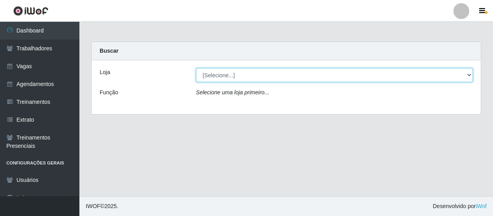
click at [219, 73] on select "[Selecione...] Varejão Supermercados" at bounding box center [334, 75] width 277 height 14
select select "237"
click at [196, 68] on select "[Selecione...] Varejão Supermercados" at bounding box center [334, 75] width 277 height 14
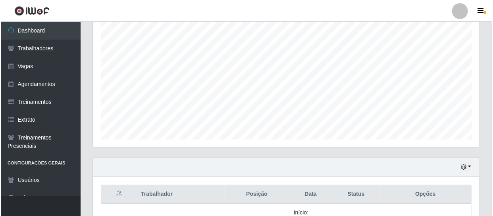
scroll to position [325, 0]
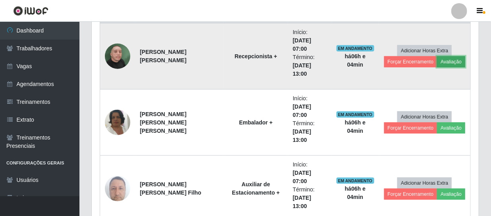
click at [446, 56] on button "Avaliação" at bounding box center [451, 61] width 28 height 11
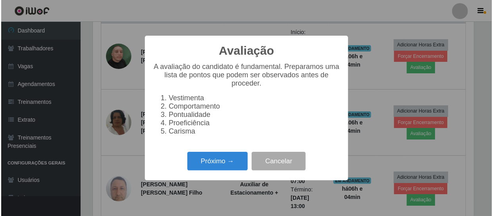
scroll to position [165, 383]
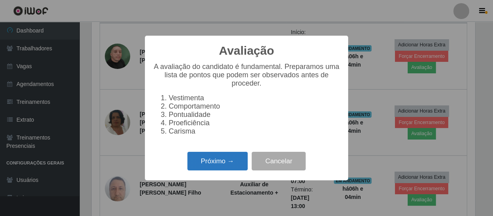
drag, startPoint x: 232, startPoint y: 165, endPoint x: 233, endPoint y: 161, distance: 4.3
click at [233, 161] on button "Próximo →" at bounding box center [217, 161] width 60 height 19
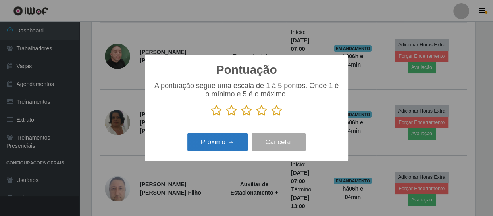
scroll to position [396705, 396486]
drag, startPoint x: 262, startPoint y: 112, endPoint x: 242, endPoint y: 123, distance: 23.1
click at [262, 112] on icon at bounding box center [261, 111] width 11 height 12
click at [256, 117] on input "radio" at bounding box center [256, 117] width 0 height 0
click at [229, 141] on button "Próximo →" at bounding box center [217, 142] width 60 height 19
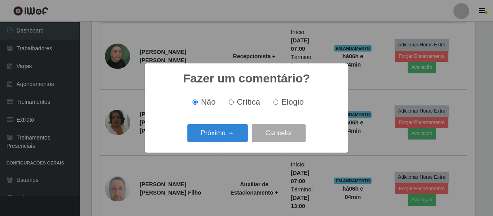
click at [227, 139] on button "Próximo →" at bounding box center [217, 133] width 60 height 19
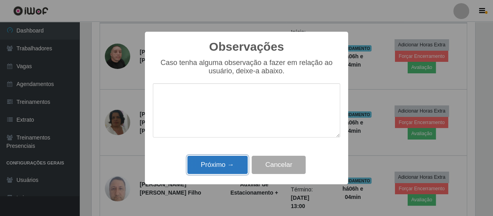
click at [227, 166] on button "Próximo →" at bounding box center [217, 165] width 60 height 19
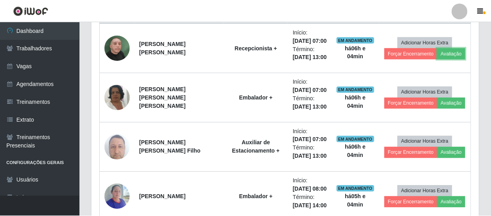
scroll to position [165, 387]
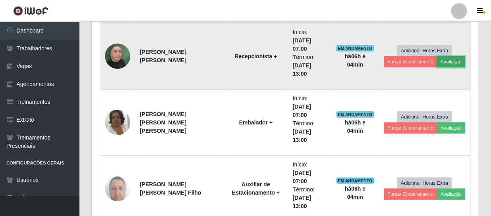
click at [441, 56] on button "Avaliação" at bounding box center [451, 61] width 28 height 11
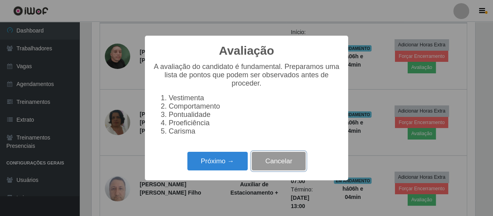
click at [290, 169] on button "Cancelar" at bounding box center [279, 161] width 54 height 19
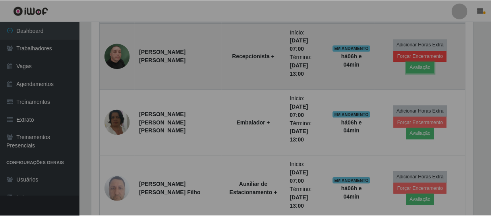
scroll to position [165, 387]
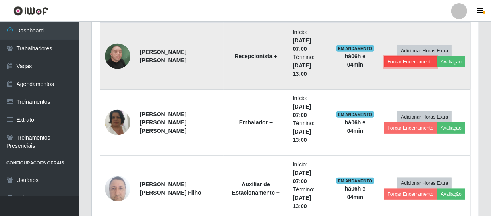
click at [425, 56] on button "Forçar Encerramento" at bounding box center [410, 61] width 53 height 11
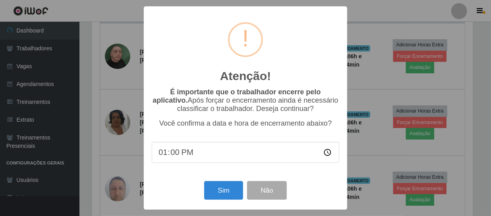
scroll to position [165, 383]
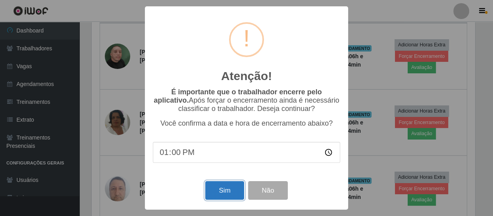
click at [221, 191] on button "Sim" at bounding box center [224, 190] width 38 height 19
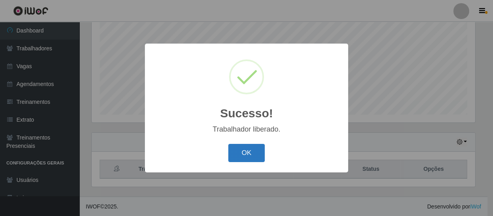
drag, startPoint x: 236, startPoint y: 148, endPoint x: 239, endPoint y: 144, distance: 4.8
click at [237, 147] on button "OK" at bounding box center [246, 153] width 37 height 19
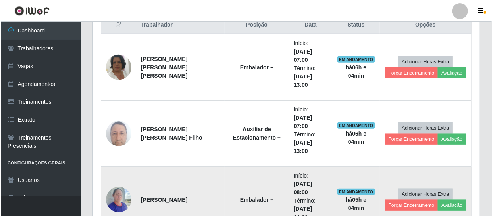
scroll to position [277, 0]
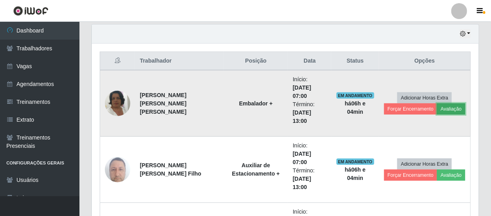
click at [443, 104] on button "Avaliação" at bounding box center [451, 109] width 28 height 11
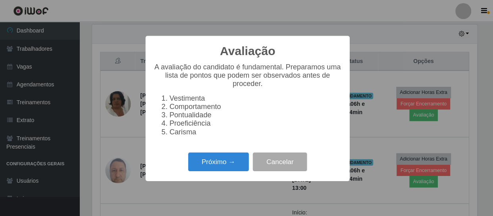
scroll to position [165, 383]
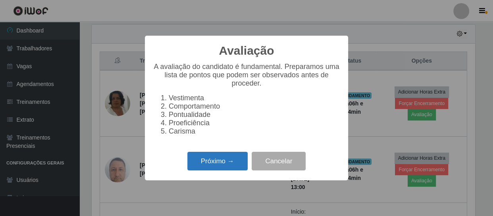
click at [210, 169] on button "Próximo →" at bounding box center [217, 161] width 60 height 19
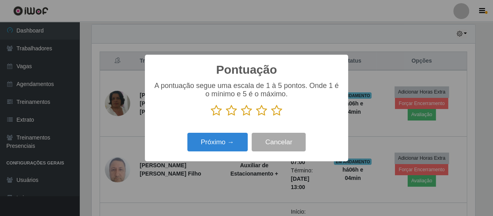
click at [262, 114] on icon at bounding box center [261, 111] width 11 height 12
click at [256, 117] on input "radio" at bounding box center [256, 117] width 0 height 0
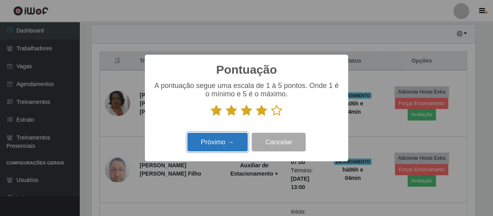
click at [194, 151] on button "Próximo →" at bounding box center [217, 142] width 60 height 19
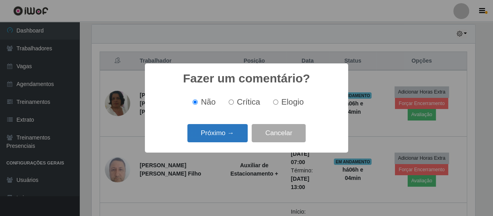
click at [222, 142] on button "Próximo →" at bounding box center [217, 133] width 60 height 19
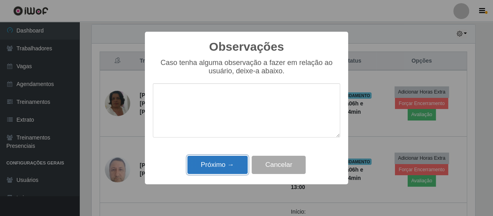
click at [230, 163] on button "Próximo →" at bounding box center [217, 165] width 60 height 19
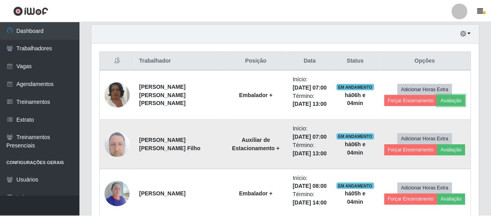
scroll to position [0, 0]
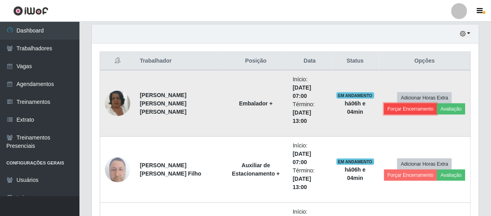
click at [398, 104] on button "Forçar Encerramento" at bounding box center [410, 109] width 53 height 11
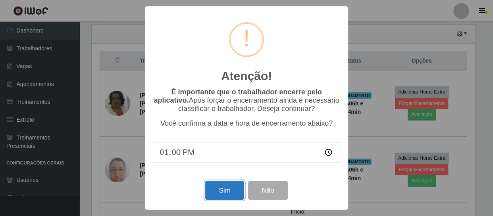
click at [210, 193] on button "Sim" at bounding box center [224, 190] width 38 height 19
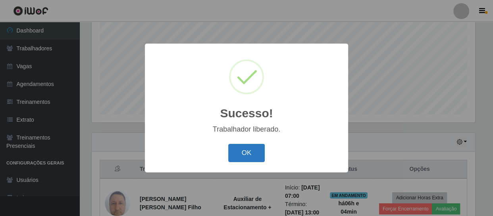
click at [234, 157] on button "OK" at bounding box center [246, 153] width 37 height 19
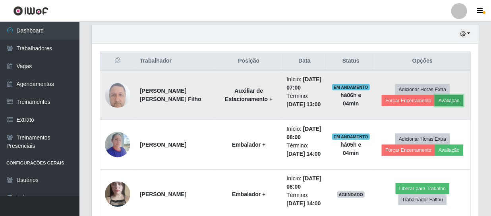
click at [442, 95] on button "Avaliação" at bounding box center [449, 100] width 28 height 11
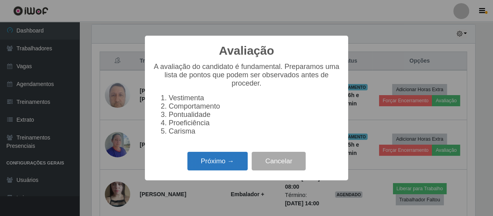
click at [226, 166] on button "Próximo →" at bounding box center [217, 161] width 60 height 19
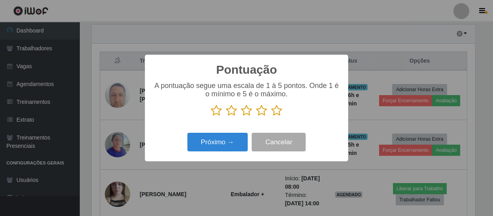
drag, startPoint x: 278, startPoint y: 113, endPoint x: 230, endPoint y: 139, distance: 54.2
click at [278, 113] on icon at bounding box center [276, 111] width 11 height 12
click at [271, 117] on input "radio" at bounding box center [271, 117] width 0 height 0
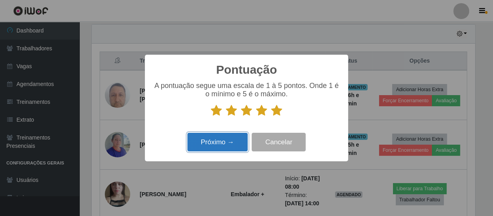
click at [227, 142] on button "Próximo →" at bounding box center [217, 142] width 60 height 19
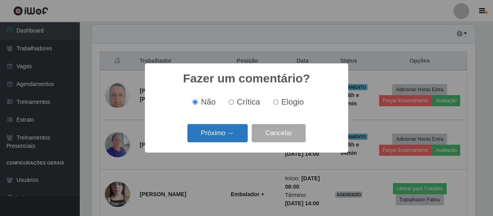
click at [223, 129] on button "Próximo →" at bounding box center [217, 133] width 60 height 19
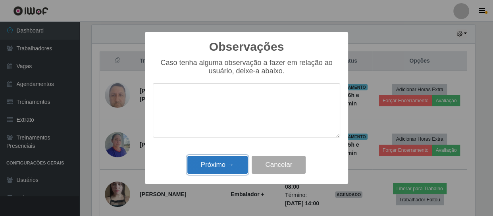
click at [222, 165] on button "Próximo →" at bounding box center [217, 165] width 60 height 19
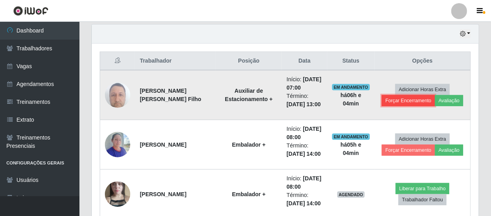
click at [385, 101] on button "Forçar Encerramento" at bounding box center [407, 100] width 53 height 11
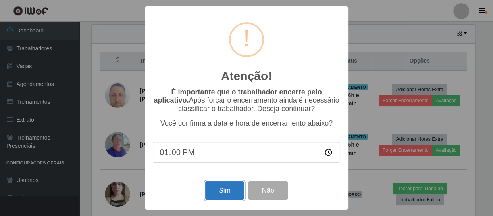
click at [216, 198] on button "Sim" at bounding box center [224, 190] width 38 height 19
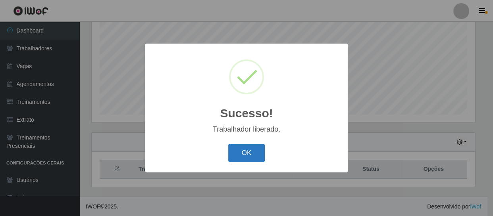
click at [246, 149] on button "OK" at bounding box center [246, 153] width 37 height 19
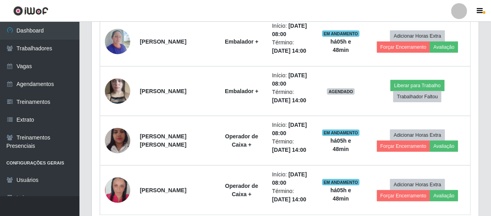
scroll to position [151, 0]
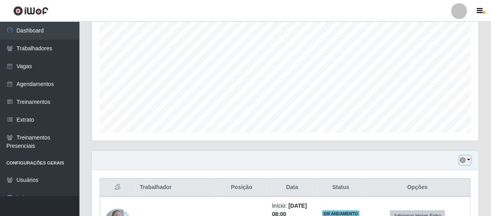
click at [462, 160] on icon "button" at bounding box center [463, 161] width 6 height 6
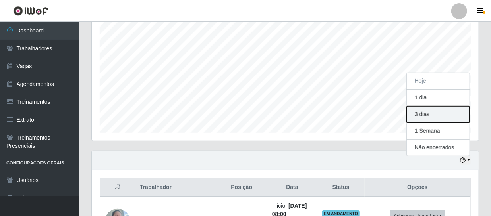
click at [418, 115] on button "3 dias" at bounding box center [437, 114] width 63 height 17
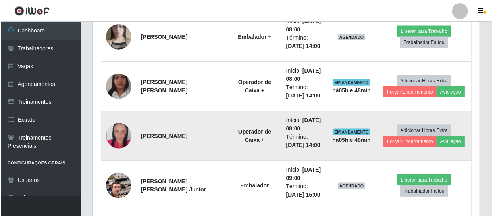
scroll to position [349, 0]
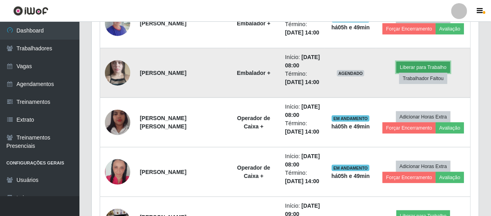
click at [407, 63] on button "Liberar para Trabalho" at bounding box center [423, 67] width 54 height 11
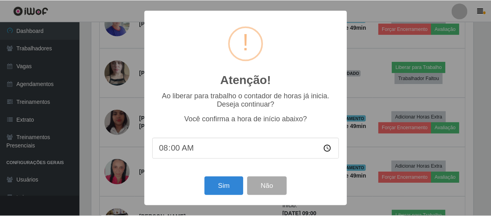
scroll to position [165, 383]
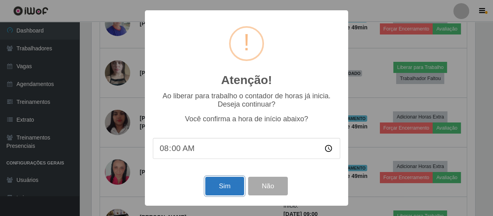
click at [234, 193] on button "Sim" at bounding box center [224, 186] width 38 height 19
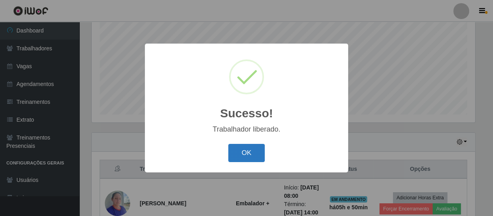
click at [246, 150] on button "OK" at bounding box center [246, 153] width 37 height 19
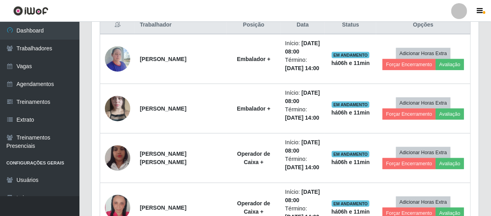
scroll to position [502, 0]
